Goal: Task Accomplishment & Management: Complete application form

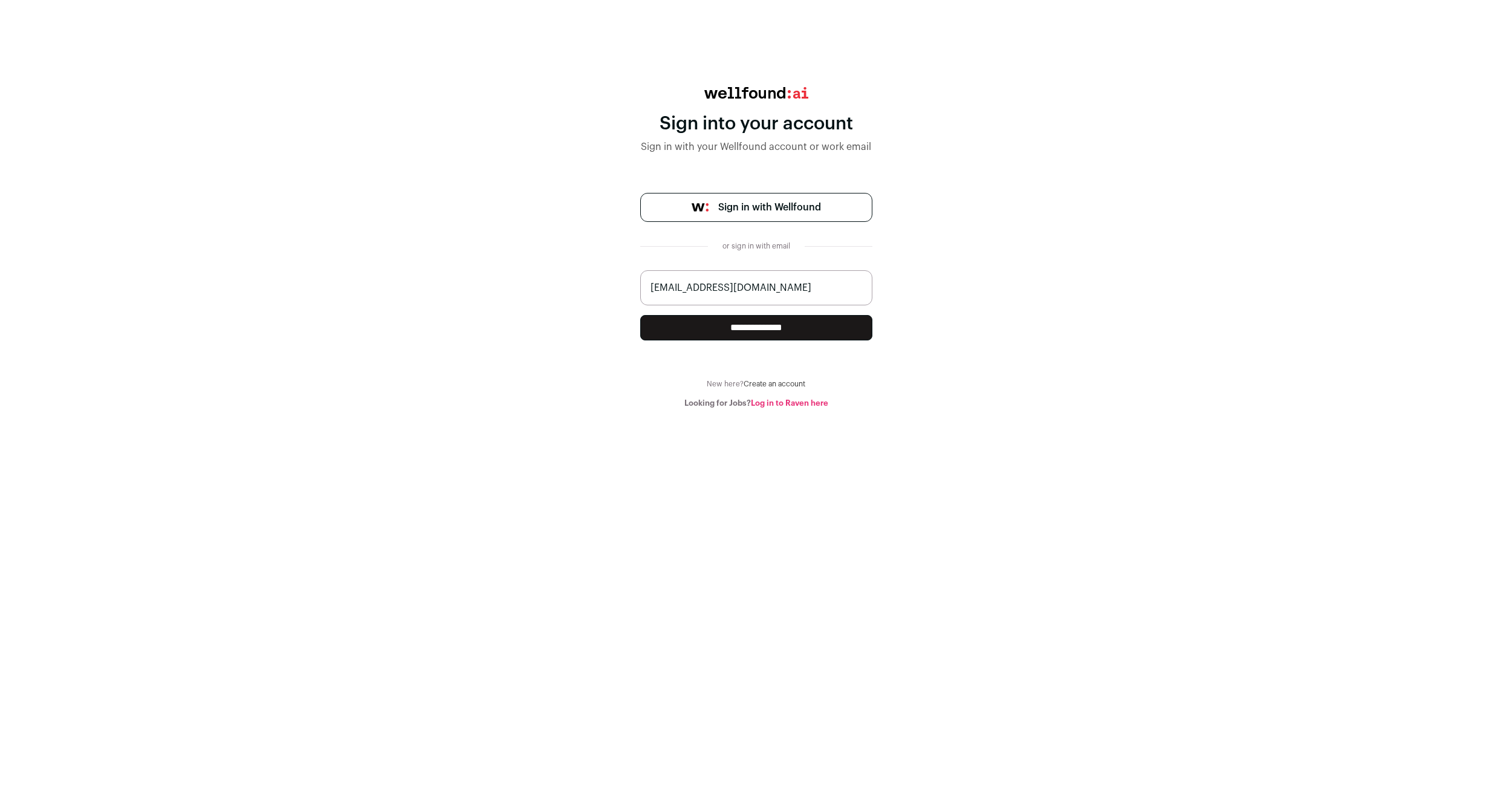
click at [724, 215] on link "Sign in with Wellfound" at bounding box center [756, 208] width 232 height 29
click at [766, 332] on input "**********" at bounding box center [756, 327] width 232 height 26
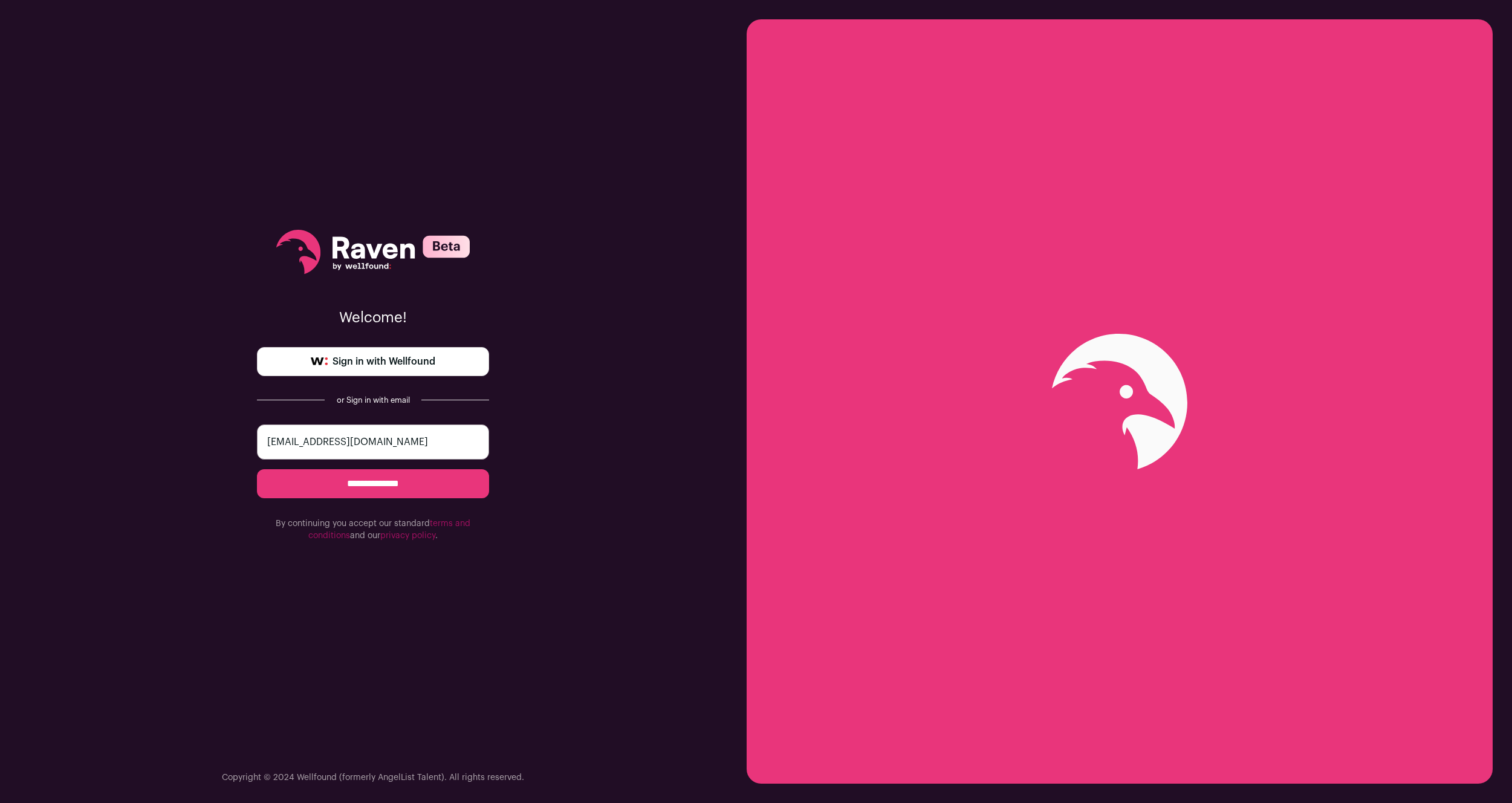
click at [445, 367] on link "Sign in with Wellfound" at bounding box center [373, 362] width 232 height 29
